Goal: Entertainment & Leisure: Consume media (video, audio)

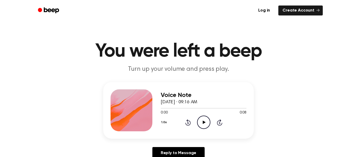
click at [205, 123] on icon "Play Audio" at bounding box center [203, 121] width 13 height 13
click at [203, 117] on icon "Play Audio" at bounding box center [203, 121] width 13 height 13
click at [200, 121] on icon "Play Audio" at bounding box center [203, 121] width 13 height 13
click at [203, 121] on icon "Play Audio" at bounding box center [203, 121] width 13 height 13
click at [198, 121] on icon "Play Audio" at bounding box center [203, 121] width 13 height 13
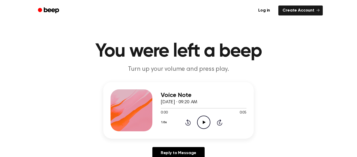
click at [203, 120] on icon "Play Audio" at bounding box center [203, 121] width 13 height 13
click at [200, 126] on icon "Play Audio" at bounding box center [203, 121] width 13 height 13
click at [204, 122] on icon at bounding box center [204, 121] width 3 height 3
click at [202, 122] on icon "Play Audio" at bounding box center [203, 121] width 13 height 13
click at [203, 128] on icon "Play Audio" at bounding box center [203, 121] width 13 height 13
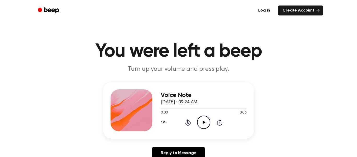
click at [203, 122] on icon at bounding box center [204, 121] width 3 height 3
click at [198, 116] on icon "Play Audio" at bounding box center [203, 121] width 13 height 13
